Goal: Navigation & Orientation: Find specific page/section

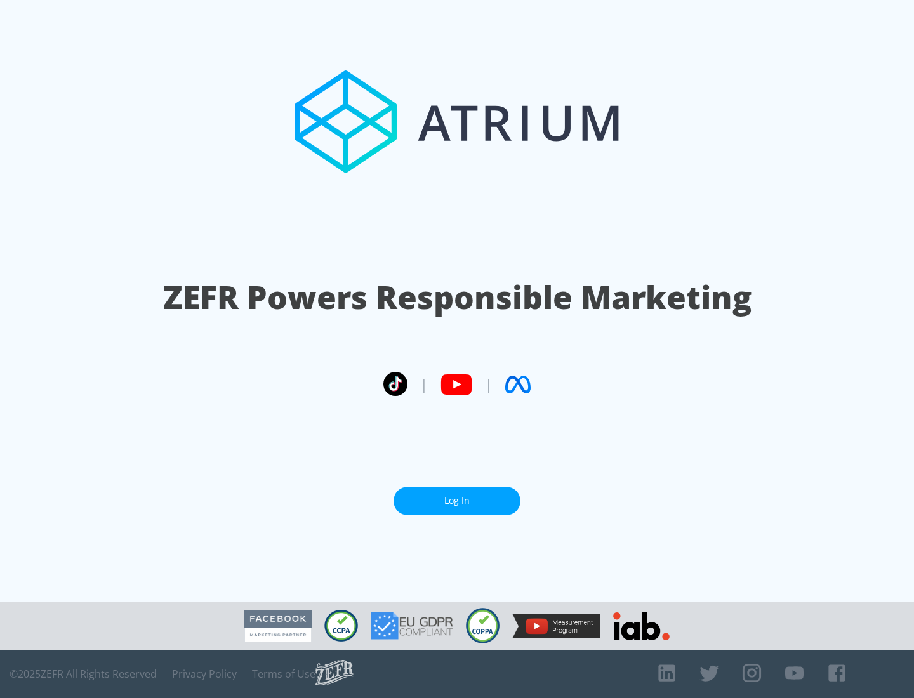
click at [457, 501] on link "Log In" at bounding box center [456, 501] width 127 height 29
